Goal: Transaction & Acquisition: Purchase product/service

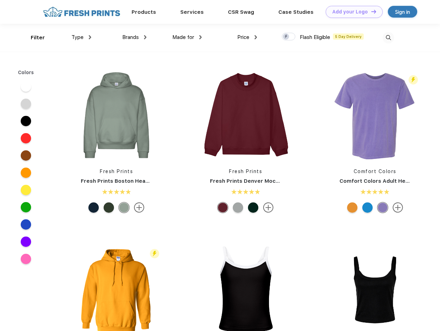
click at [352, 12] on link "Add your Logo Design Tool" at bounding box center [354, 12] width 57 height 12
click at [0, 0] on div "Design Tool" at bounding box center [0, 0] width 0 height 0
click at [371, 11] on link "Add your Logo Design Tool" at bounding box center [354, 12] width 57 height 12
click at [33, 38] on div "Filter" at bounding box center [38, 38] width 14 height 8
click at [81, 37] on span "Type" at bounding box center [77, 37] width 12 height 6
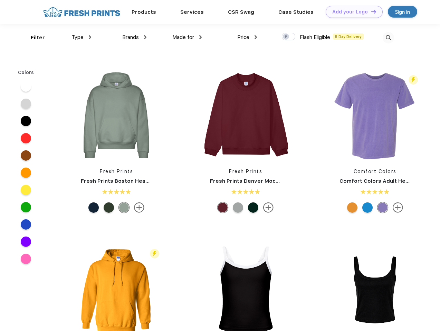
click at [134, 37] on span "Brands" at bounding box center [130, 37] width 17 height 6
click at [187, 37] on span "Made for" at bounding box center [183, 37] width 22 height 6
click at [247, 37] on span "Price" at bounding box center [243, 37] width 12 height 6
click at [289, 37] on div at bounding box center [288, 37] width 13 height 8
click at [286, 37] on input "checkbox" at bounding box center [284, 34] width 4 height 4
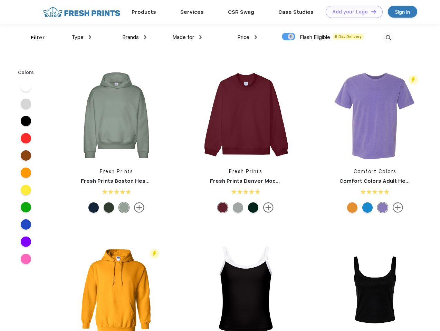
click at [388, 38] on img at bounding box center [388, 37] width 11 height 11
